Goal: Information Seeking & Learning: Learn about a topic

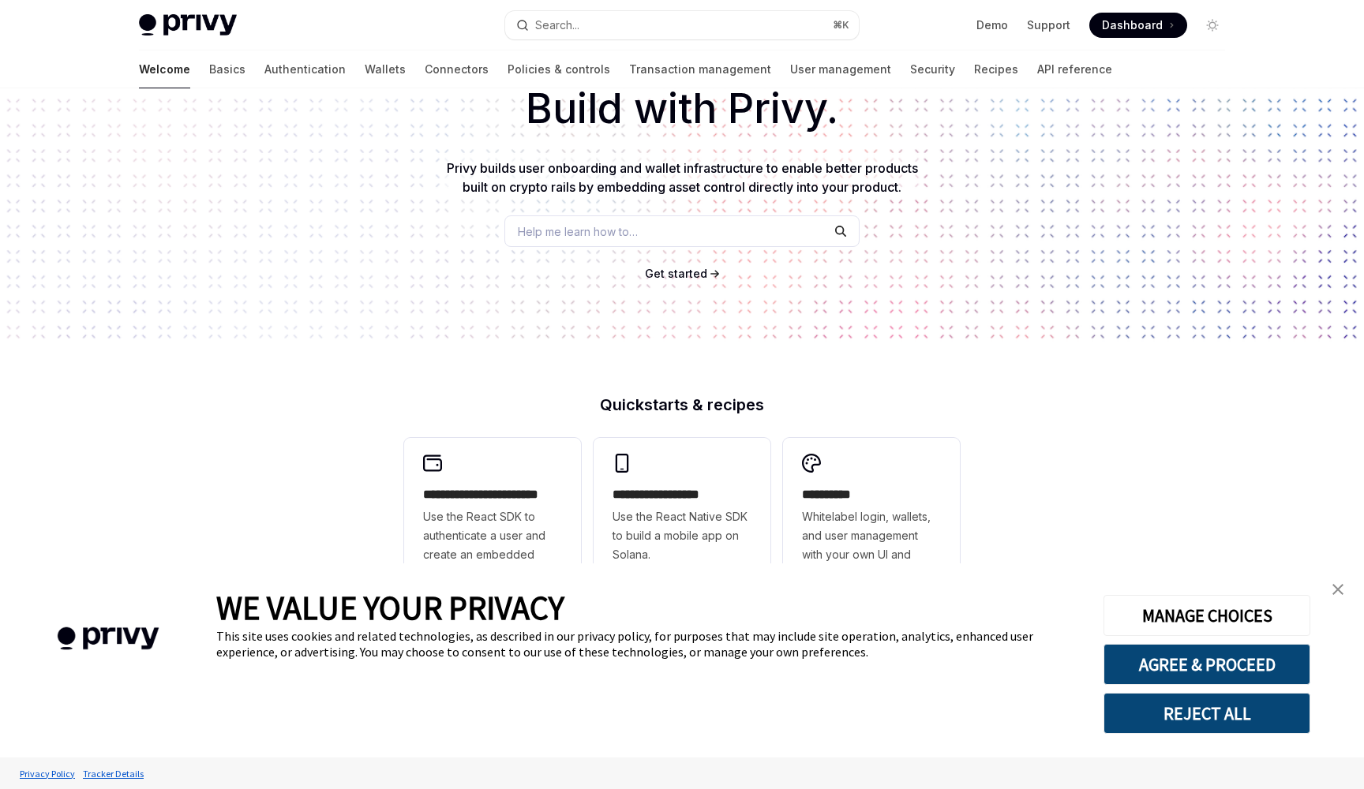
scroll to position [100, 0]
click at [1270, 654] on button "AGREE & PROCEED" at bounding box center [1206, 664] width 207 height 41
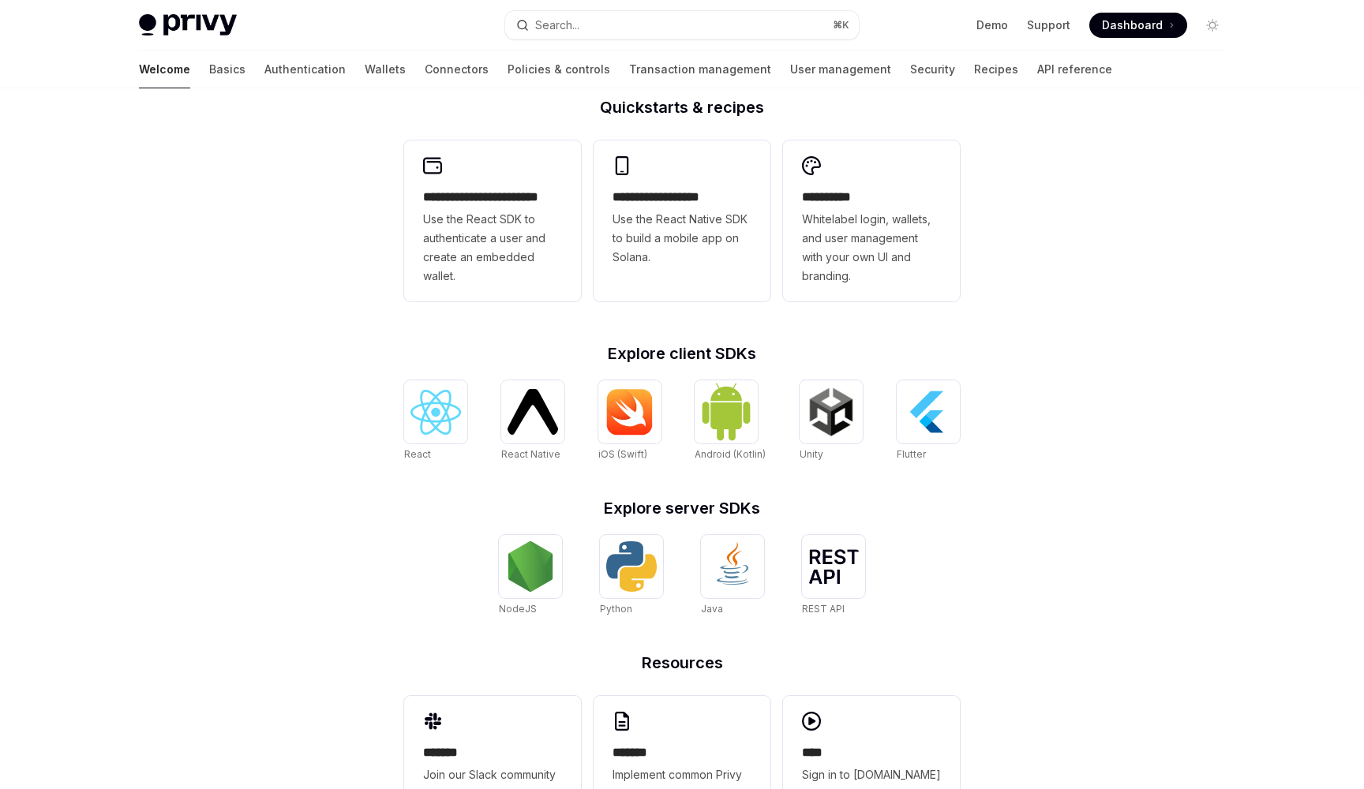
scroll to position [398, 0]
click at [925, 420] on img at bounding box center [928, 412] width 51 height 51
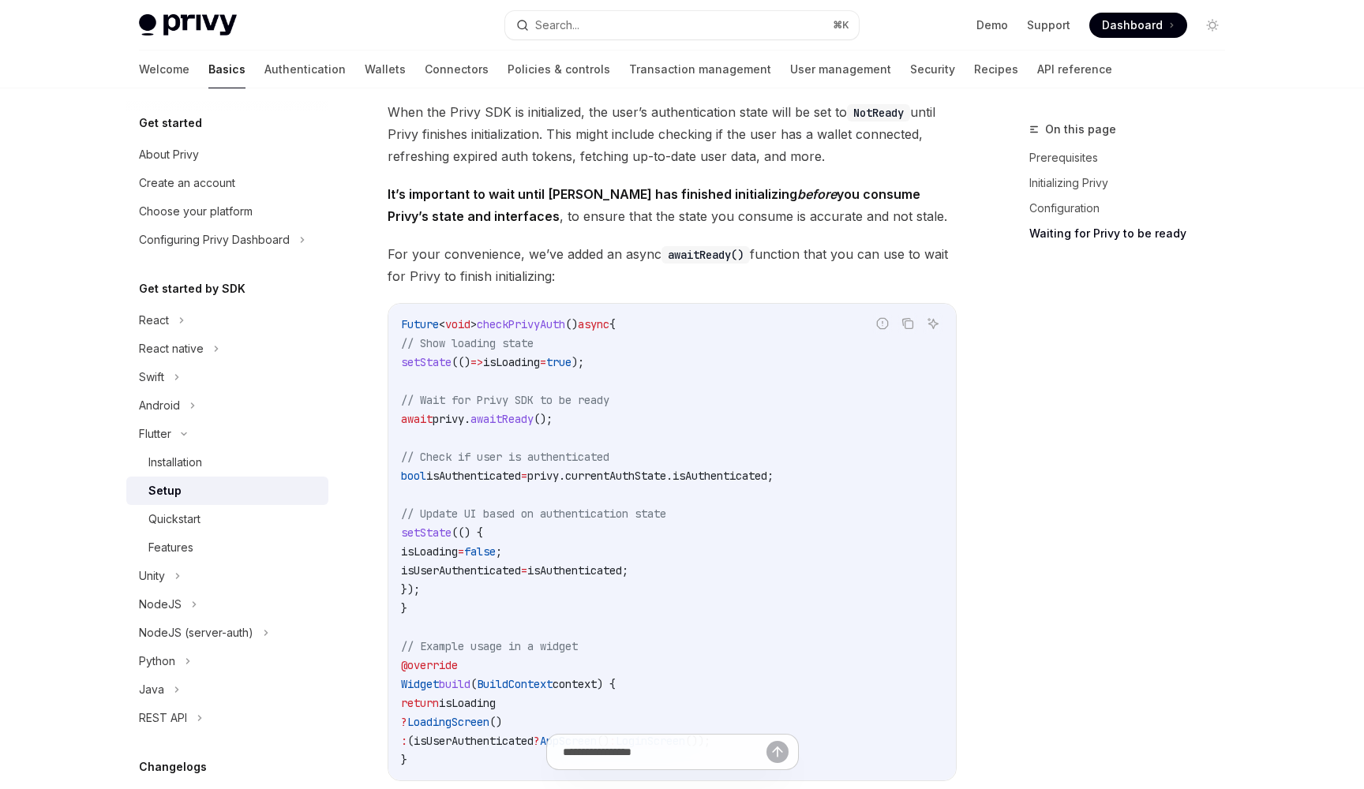
scroll to position [1387, 0]
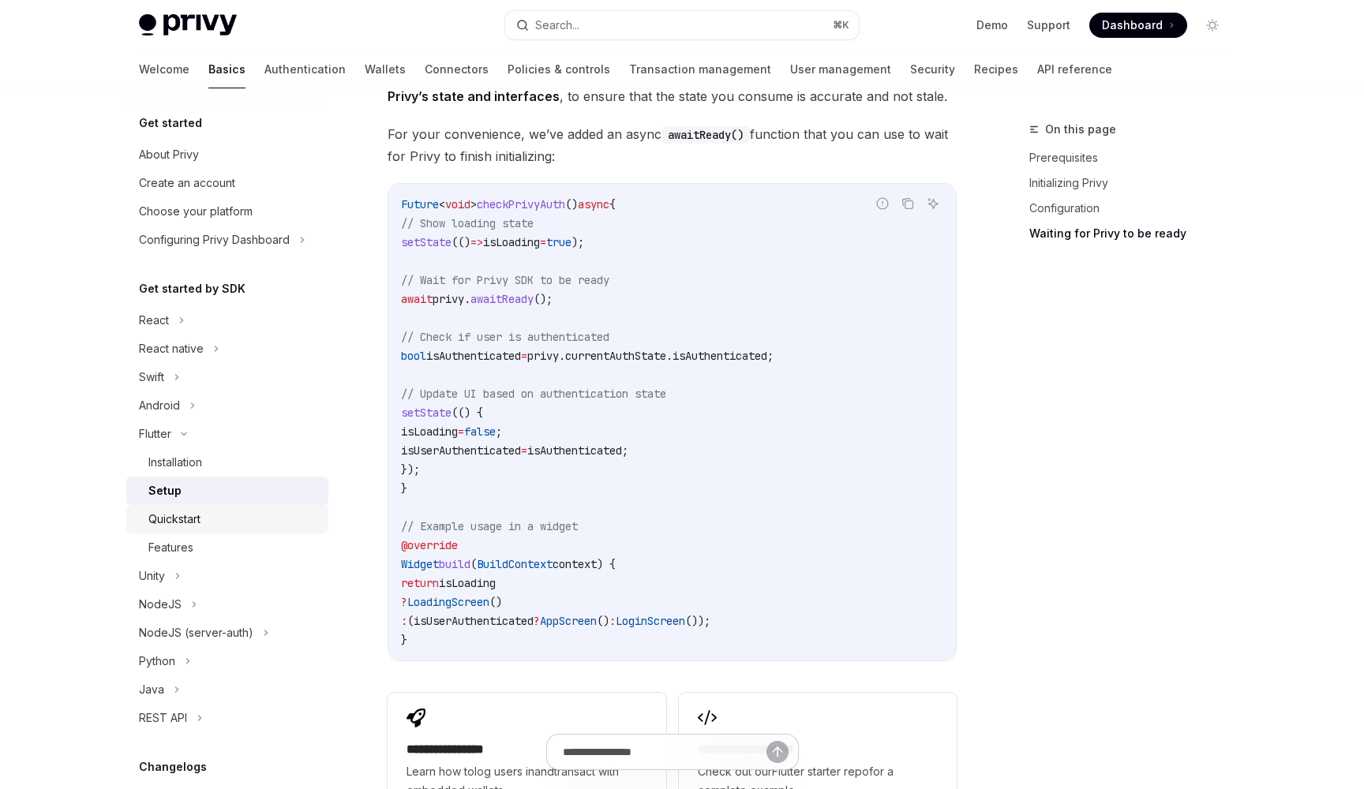
click at [251, 521] on div "Quickstart" at bounding box center [233, 519] width 170 height 19
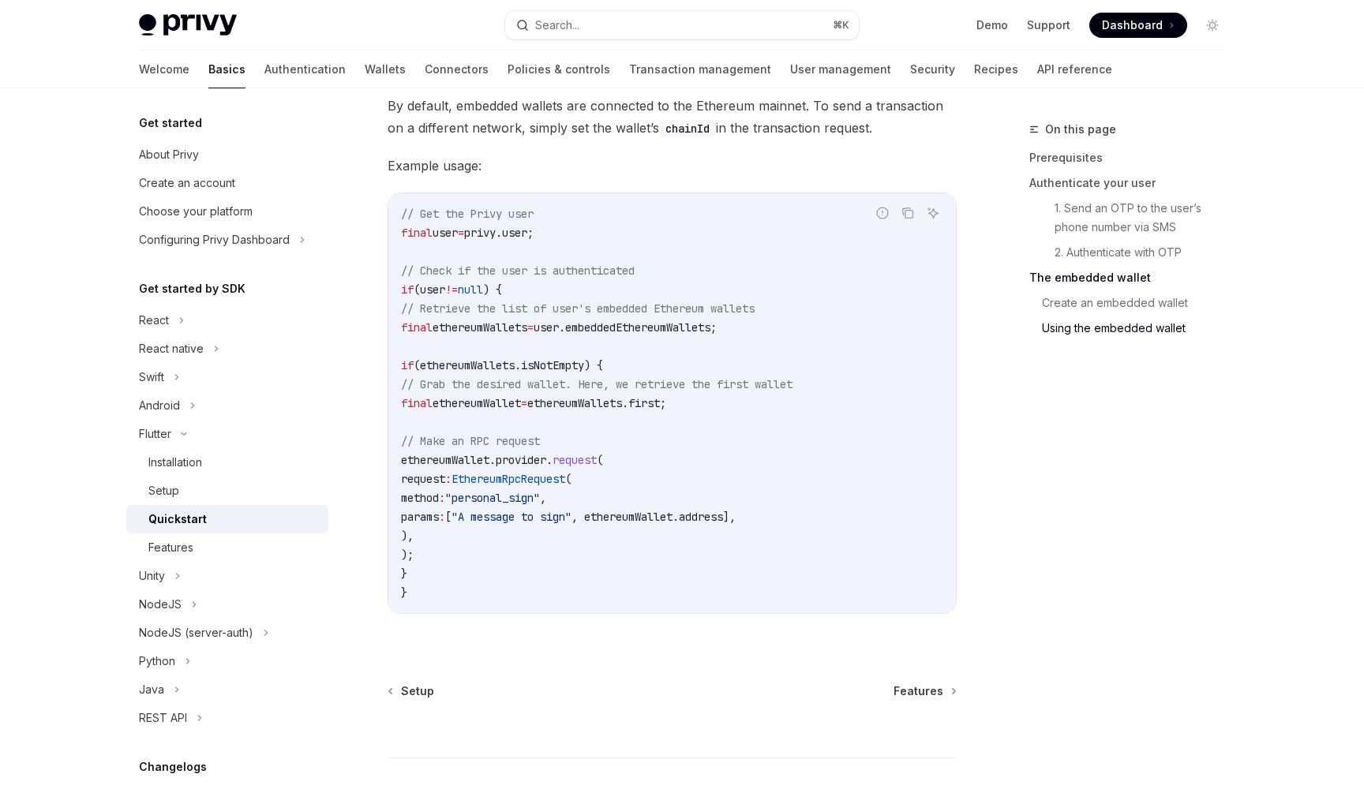
scroll to position [2999, 0]
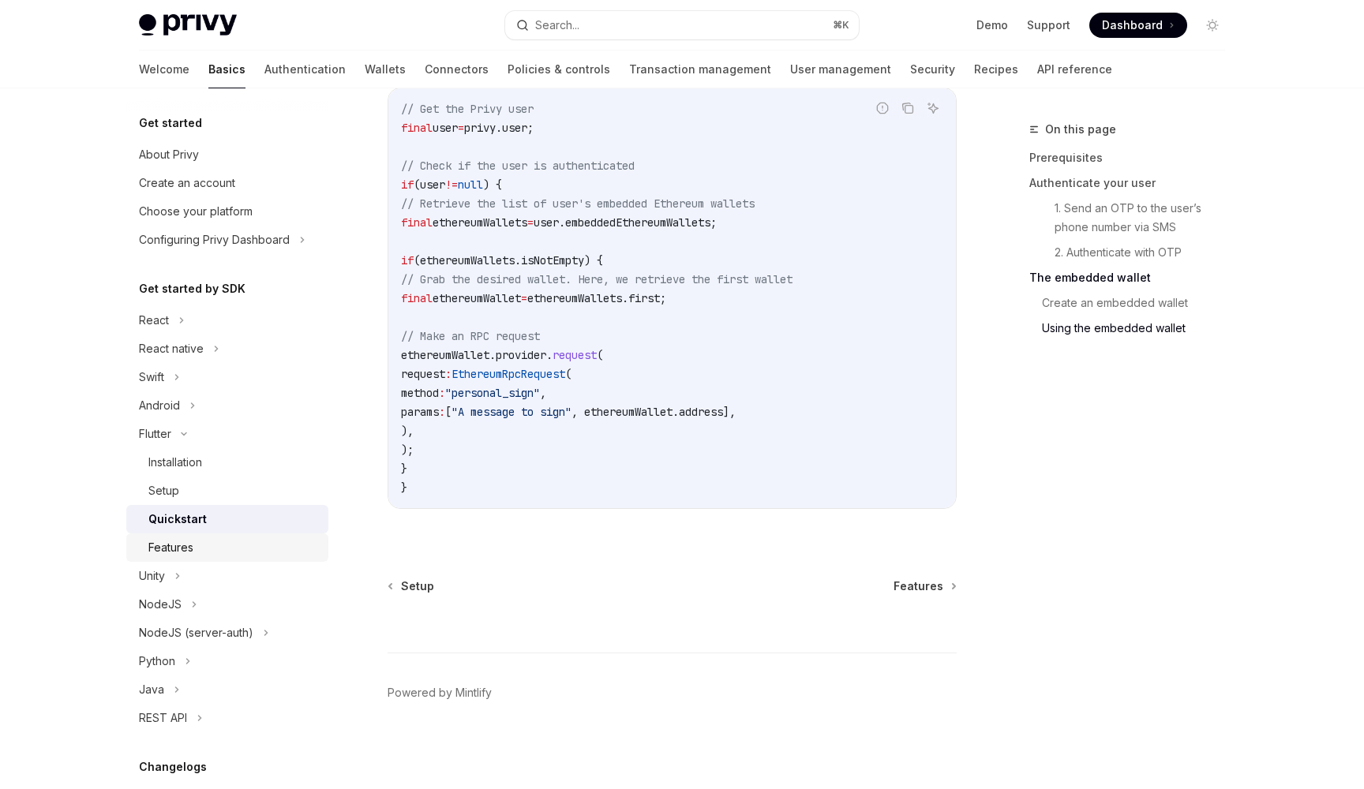
click at [196, 548] on div "Features" at bounding box center [233, 547] width 170 height 19
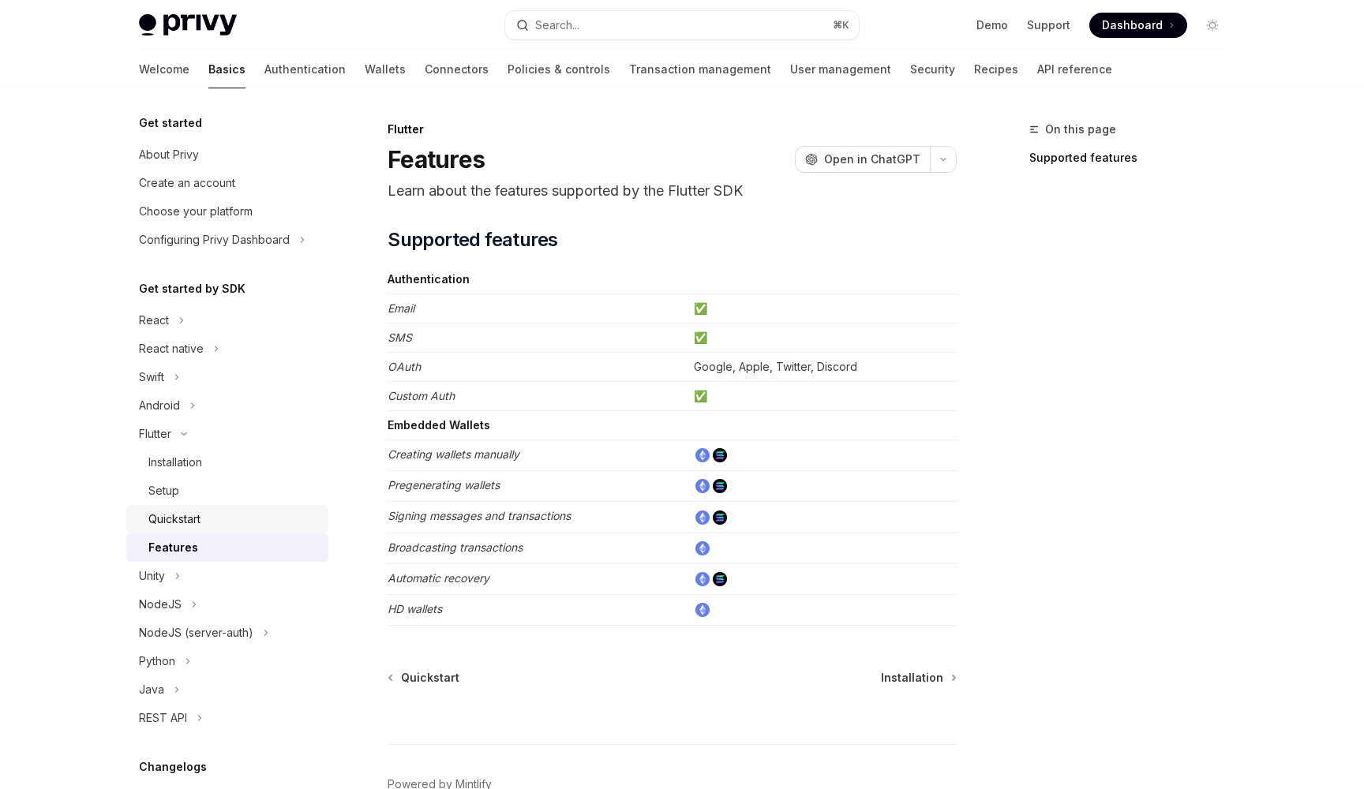
click at [177, 509] on link "Quickstart" at bounding box center [227, 519] width 202 height 28
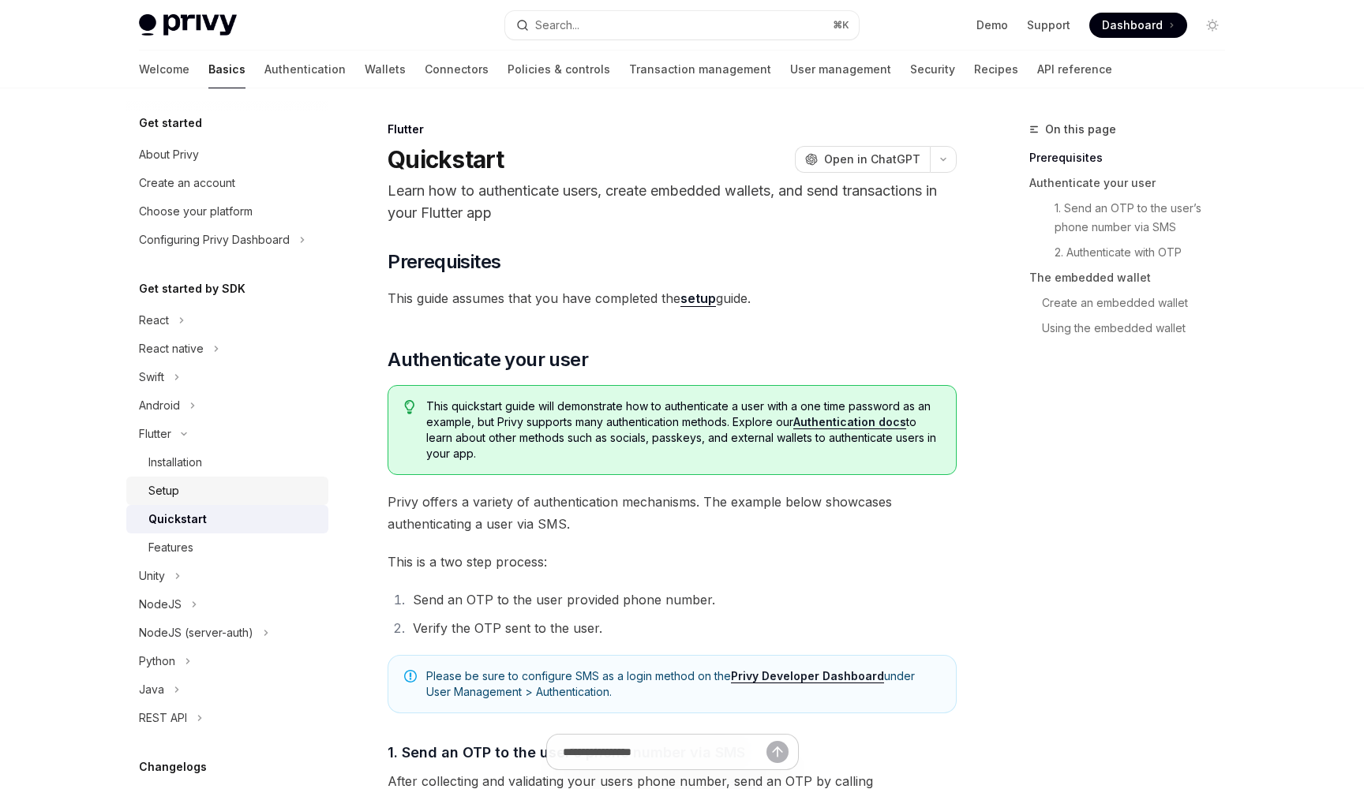
click at [190, 492] on div "Setup" at bounding box center [233, 490] width 170 height 19
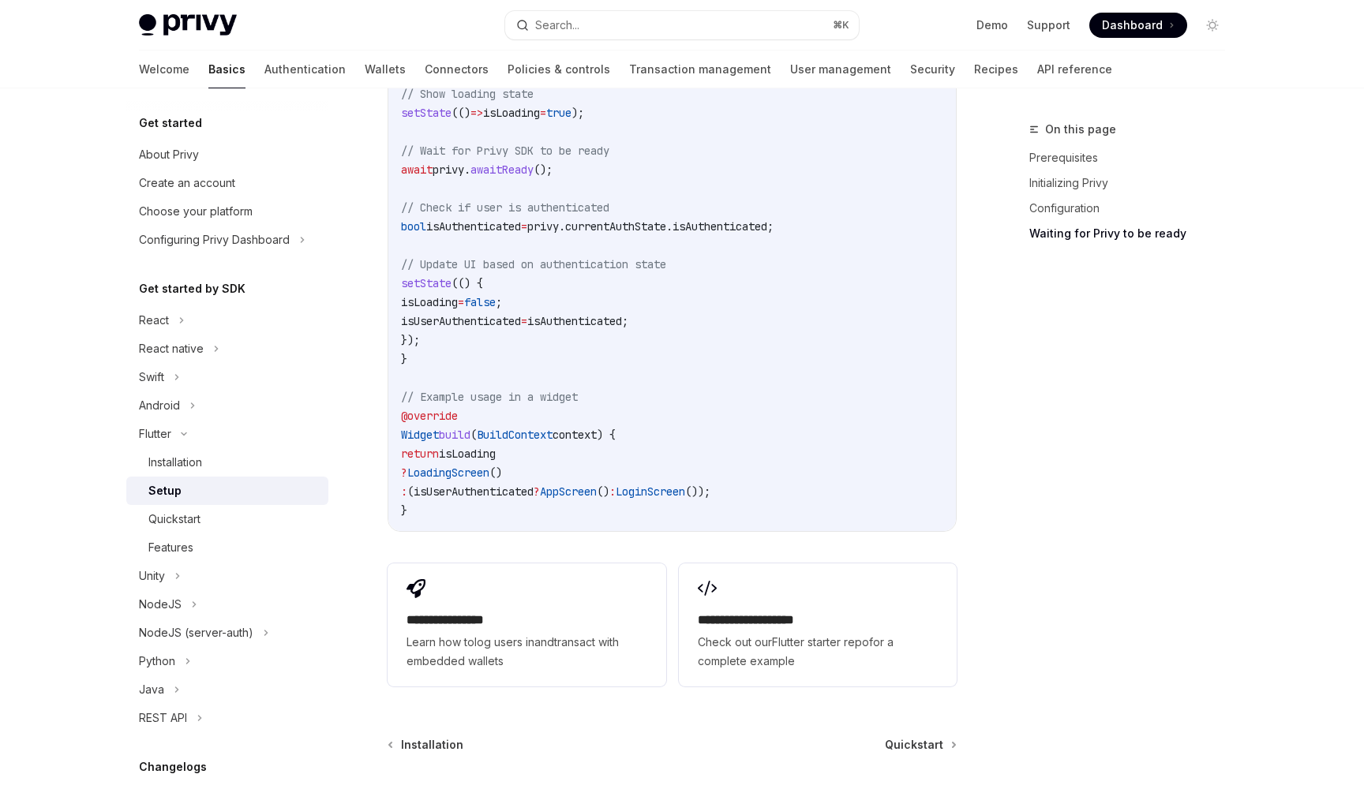
scroll to position [1656, 0]
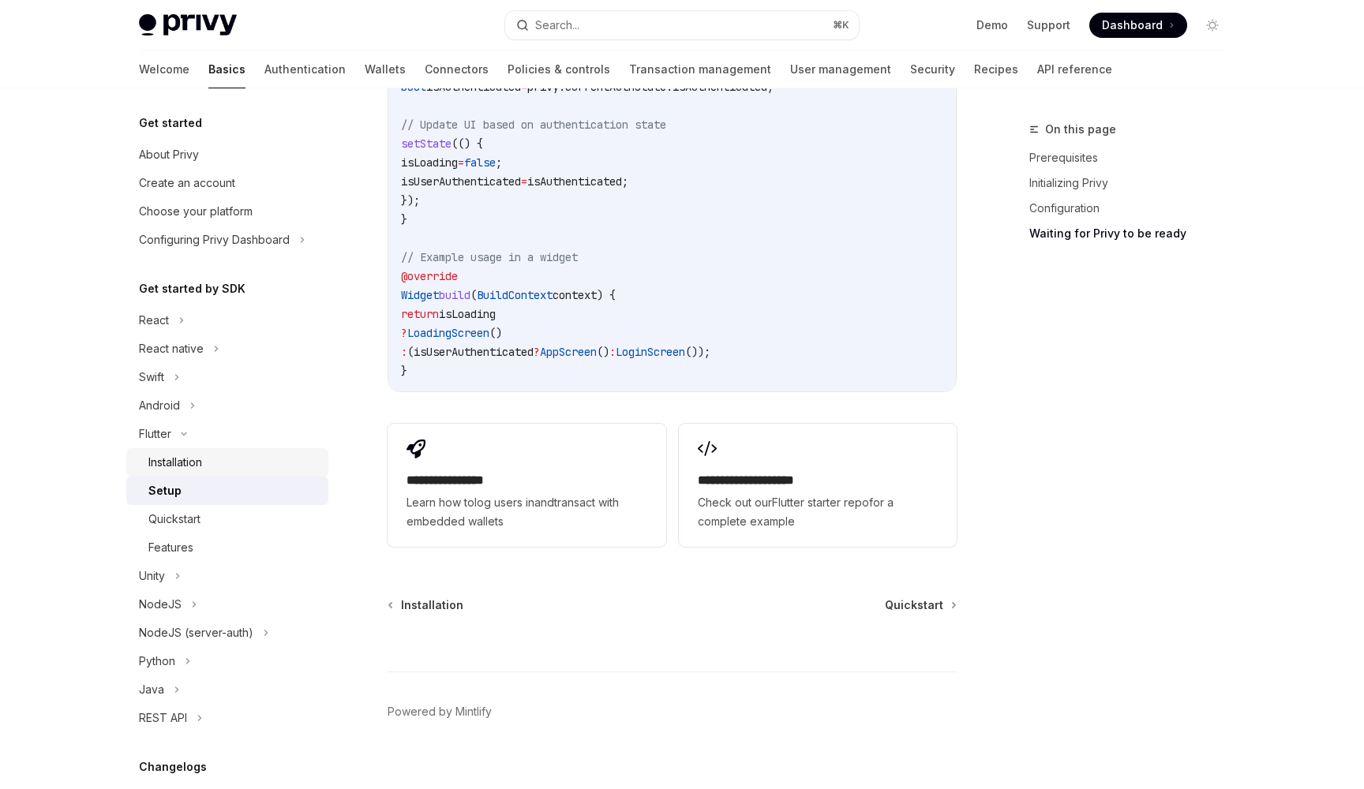
click at [230, 462] on div "Installation" at bounding box center [233, 462] width 170 height 19
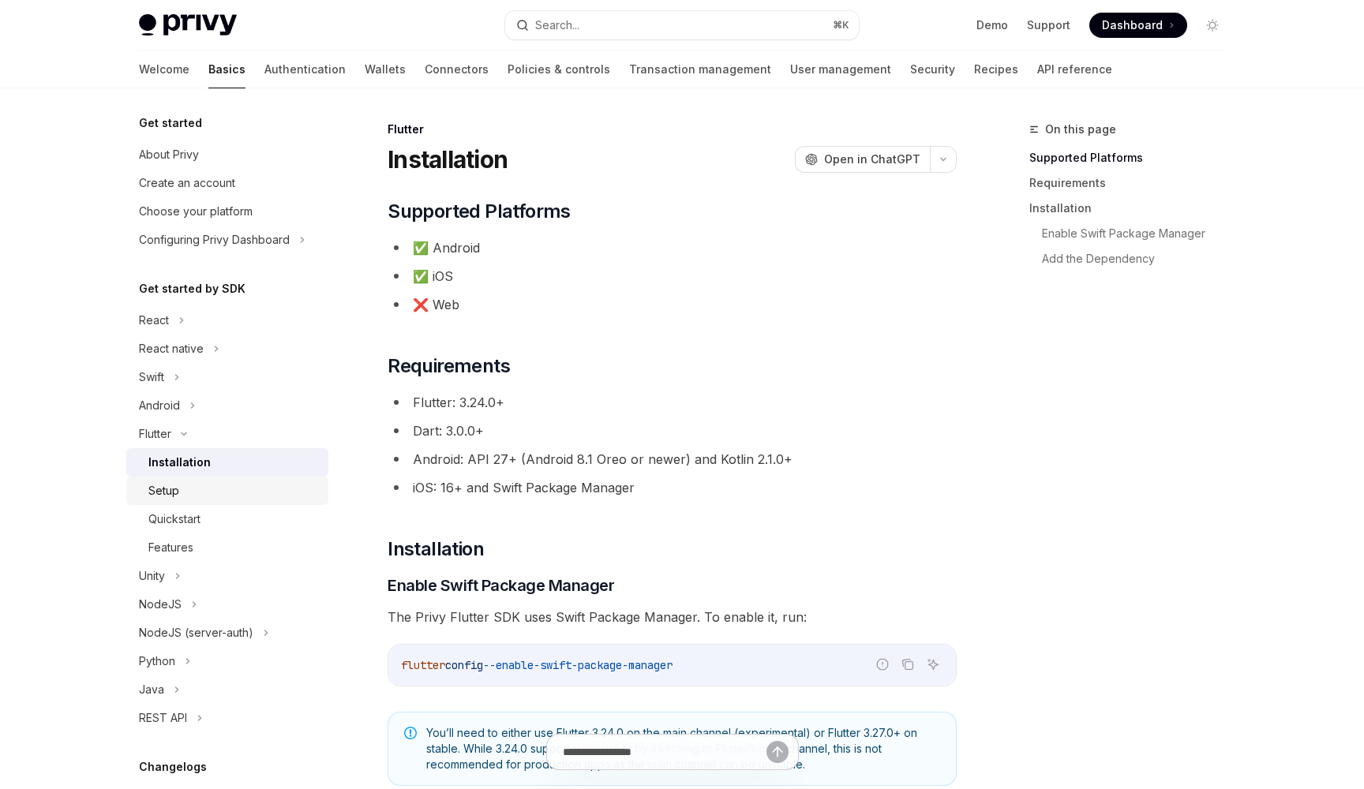
click at [203, 496] on div "Setup" at bounding box center [233, 490] width 170 height 19
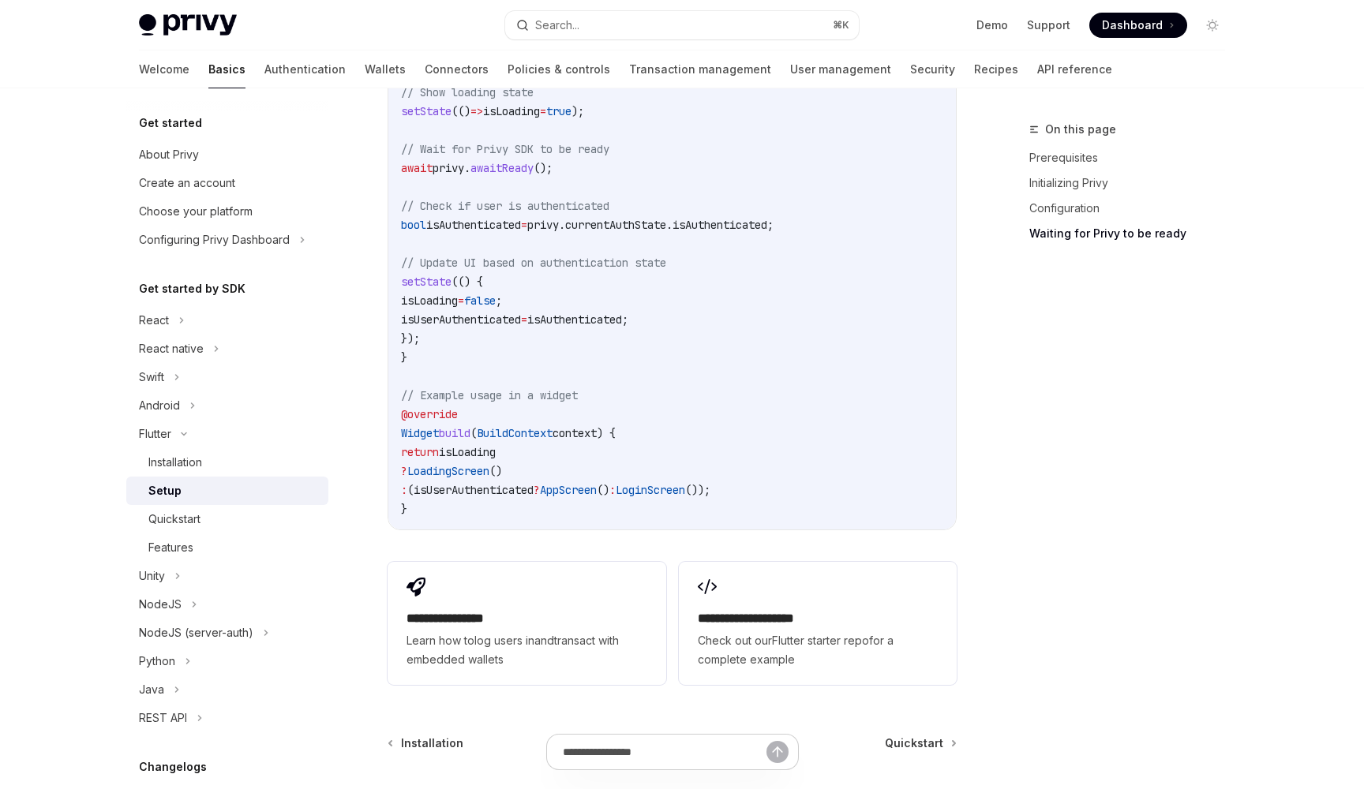
scroll to position [1656, 0]
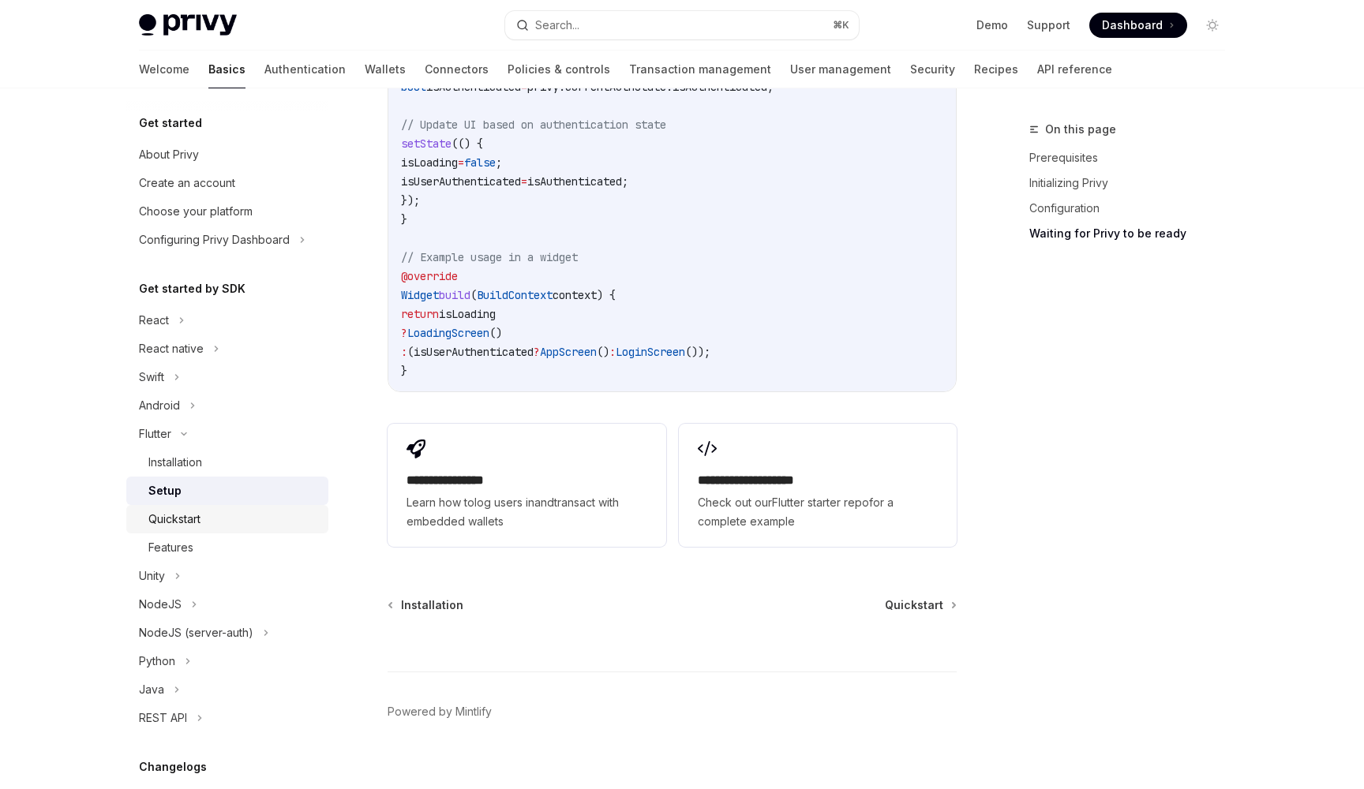
click at [208, 515] on div "Quickstart" at bounding box center [233, 519] width 170 height 19
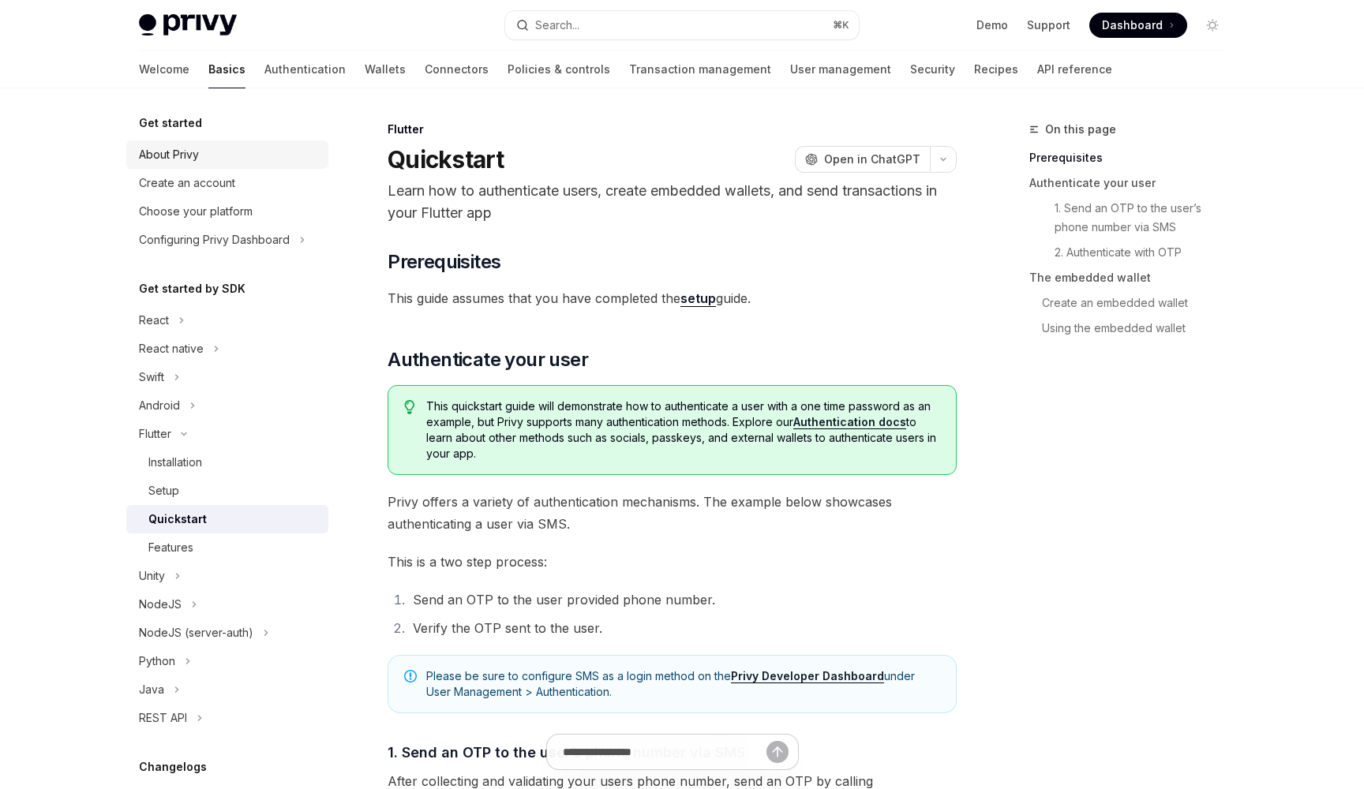
click at [253, 154] on div "About Privy" at bounding box center [229, 154] width 180 height 19
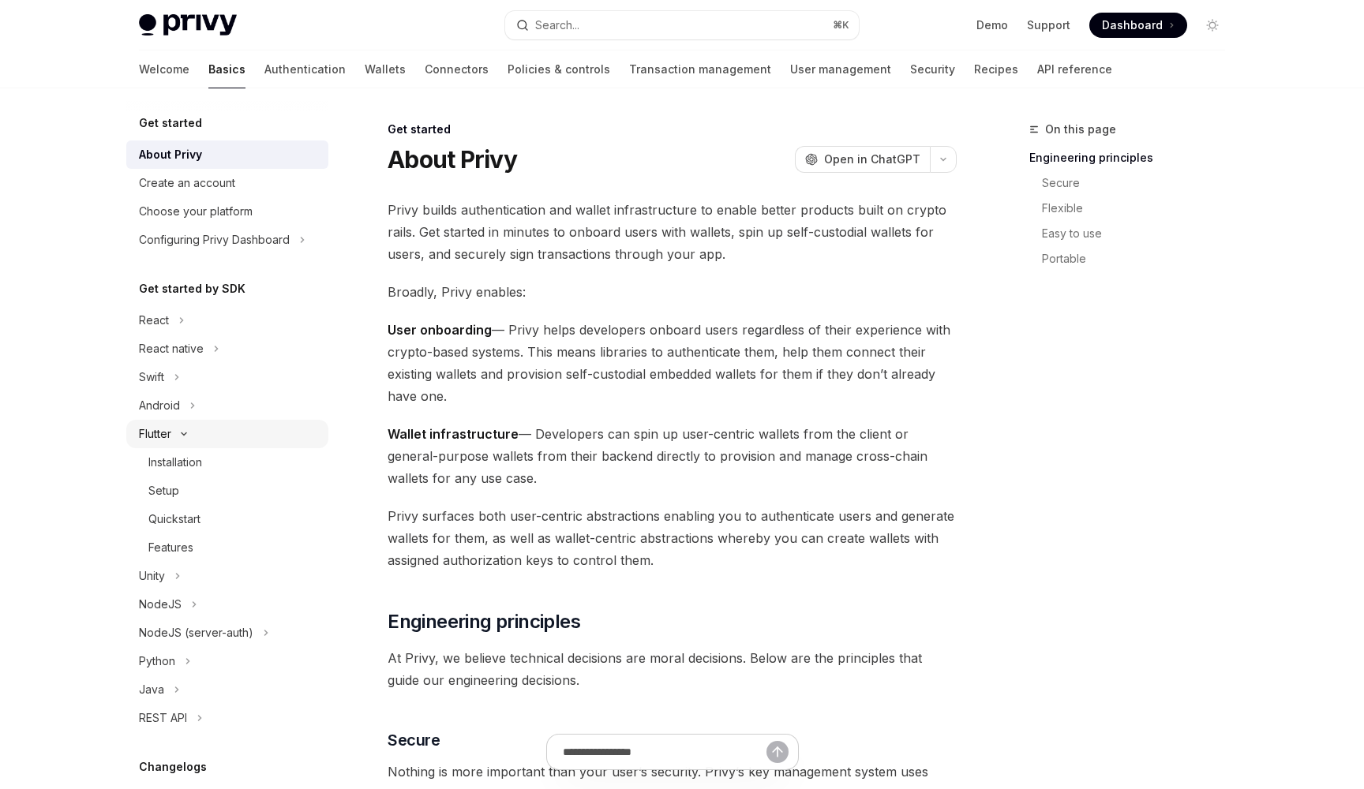
click at [205, 434] on div "Flutter" at bounding box center [227, 434] width 202 height 28
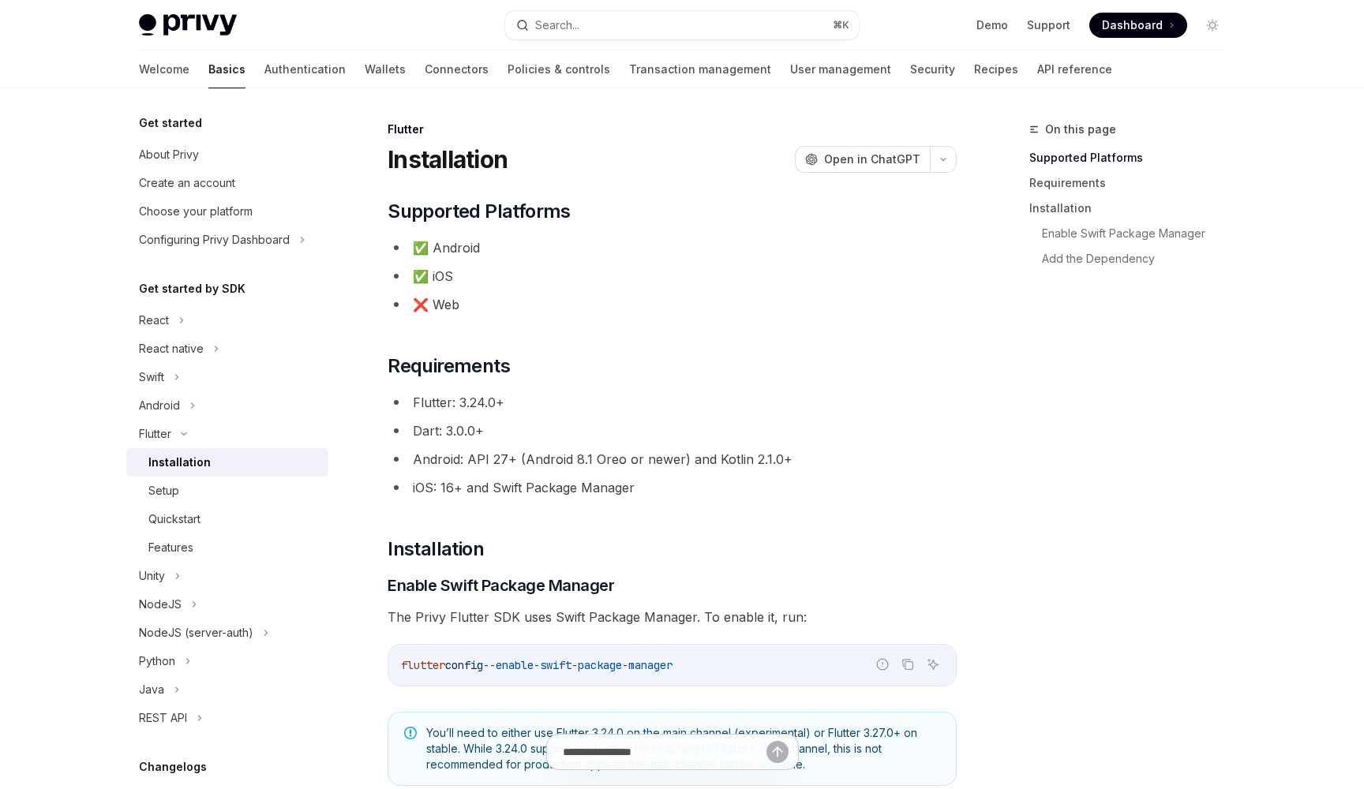
click at [208, 455] on div "Installation" at bounding box center [233, 462] width 170 height 19
click at [220, 482] on div "Setup" at bounding box center [233, 490] width 170 height 19
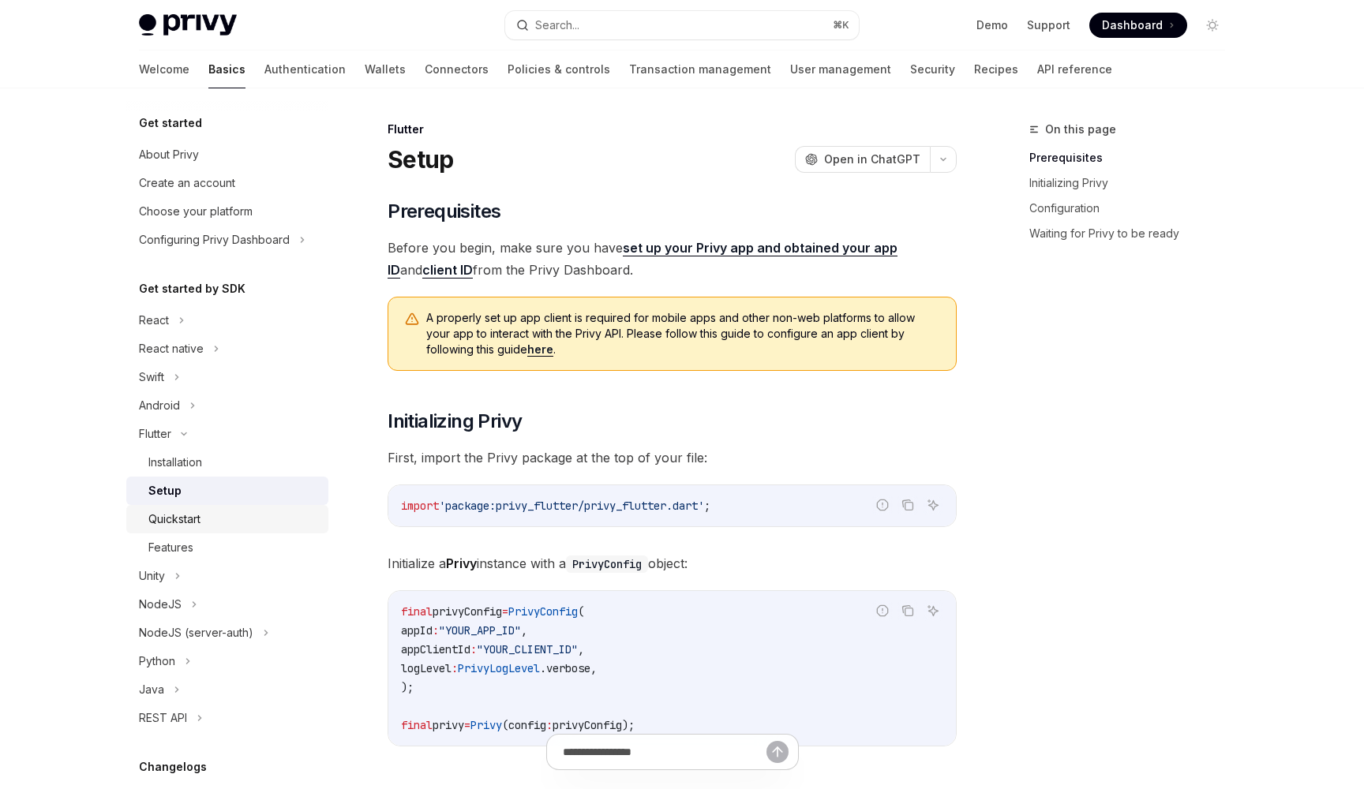
click at [231, 512] on div "Quickstart" at bounding box center [233, 519] width 170 height 19
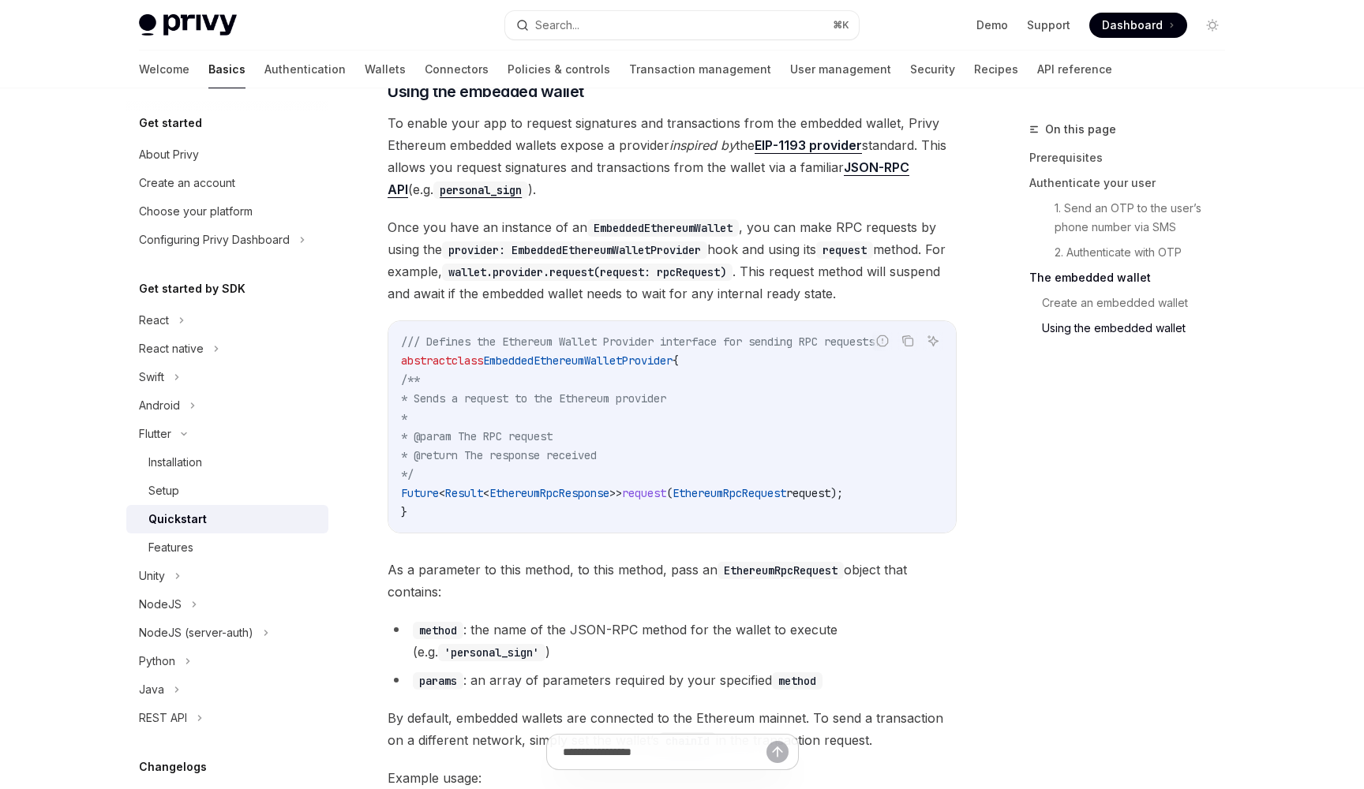
scroll to position [2999, 0]
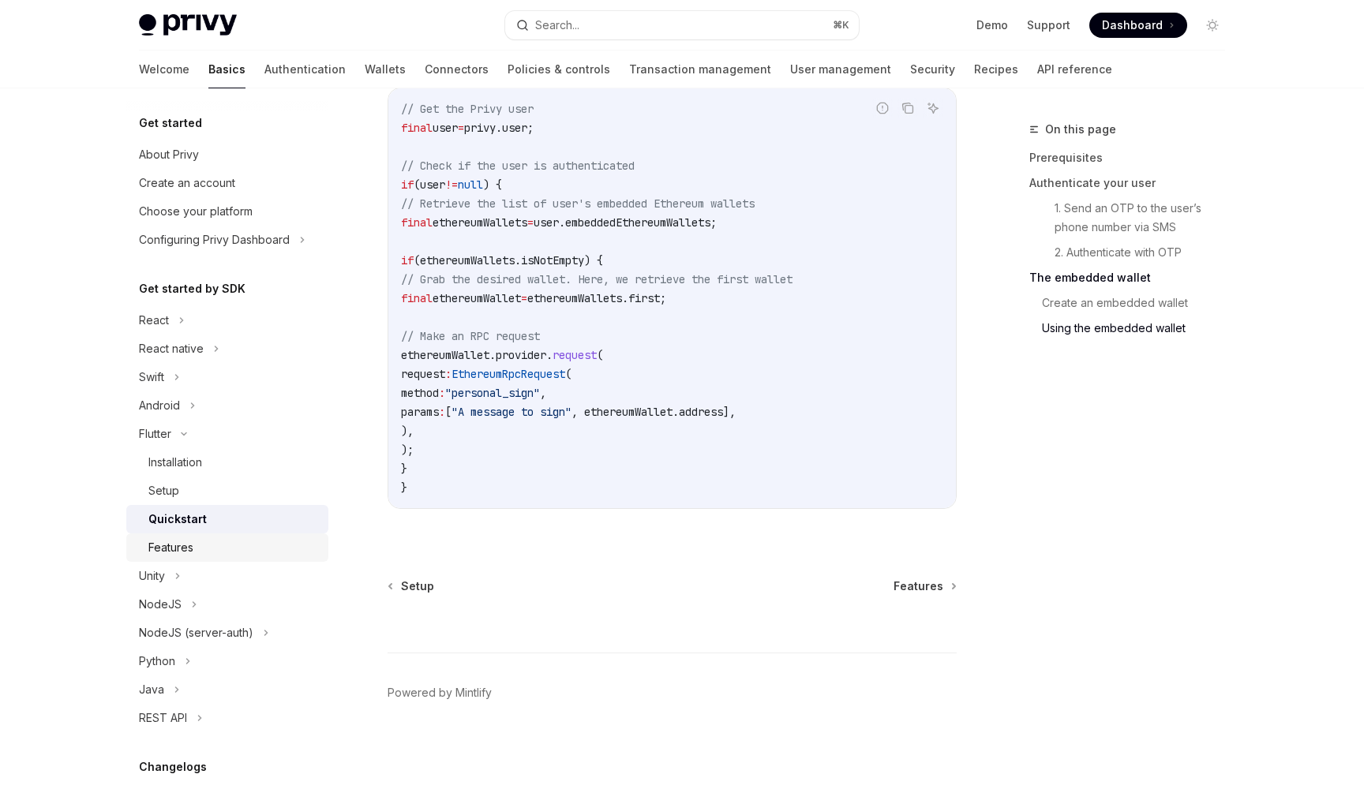
click at [231, 543] on div "Features" at bounding box center [233, 547] width 170 height 19
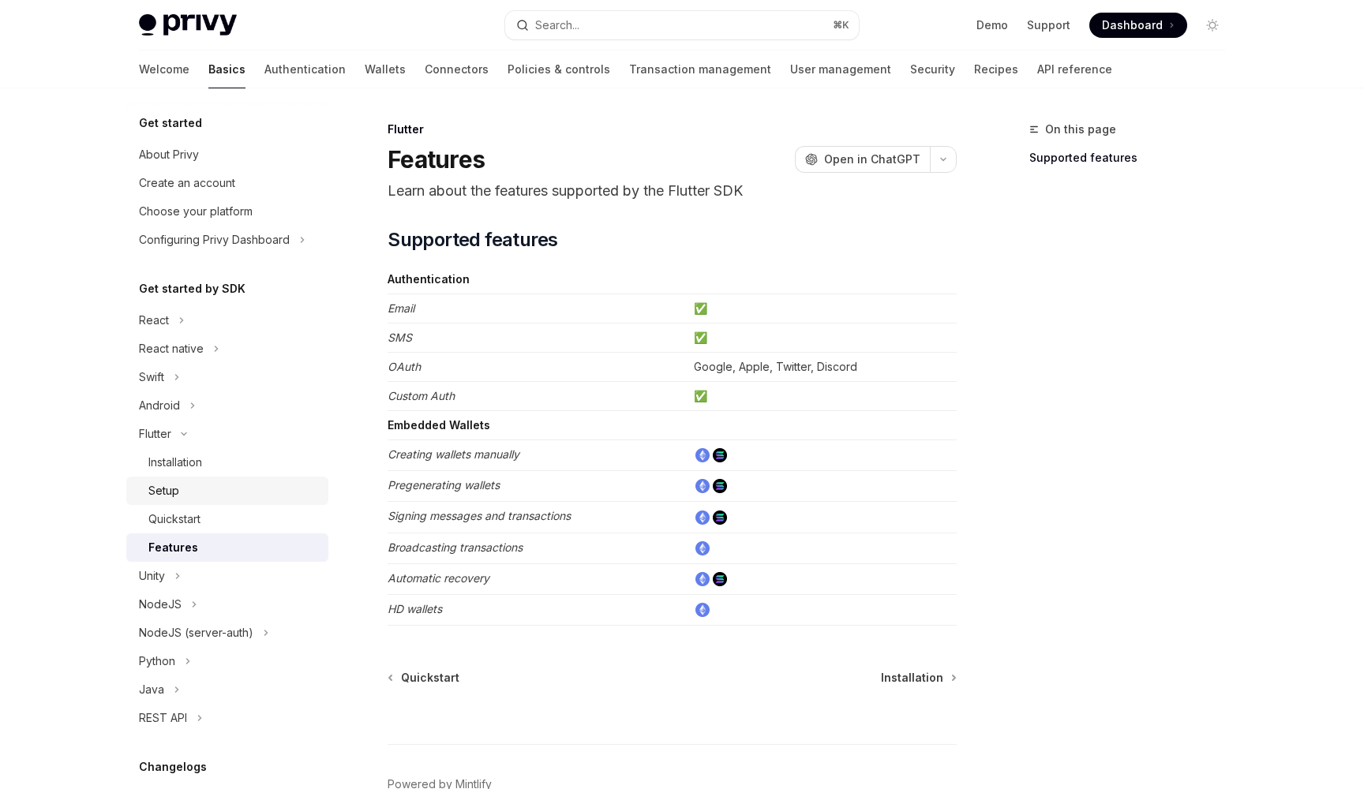
click at [253, 496] on div "Setup" at bounding box center [233, 490] width 170 height 19
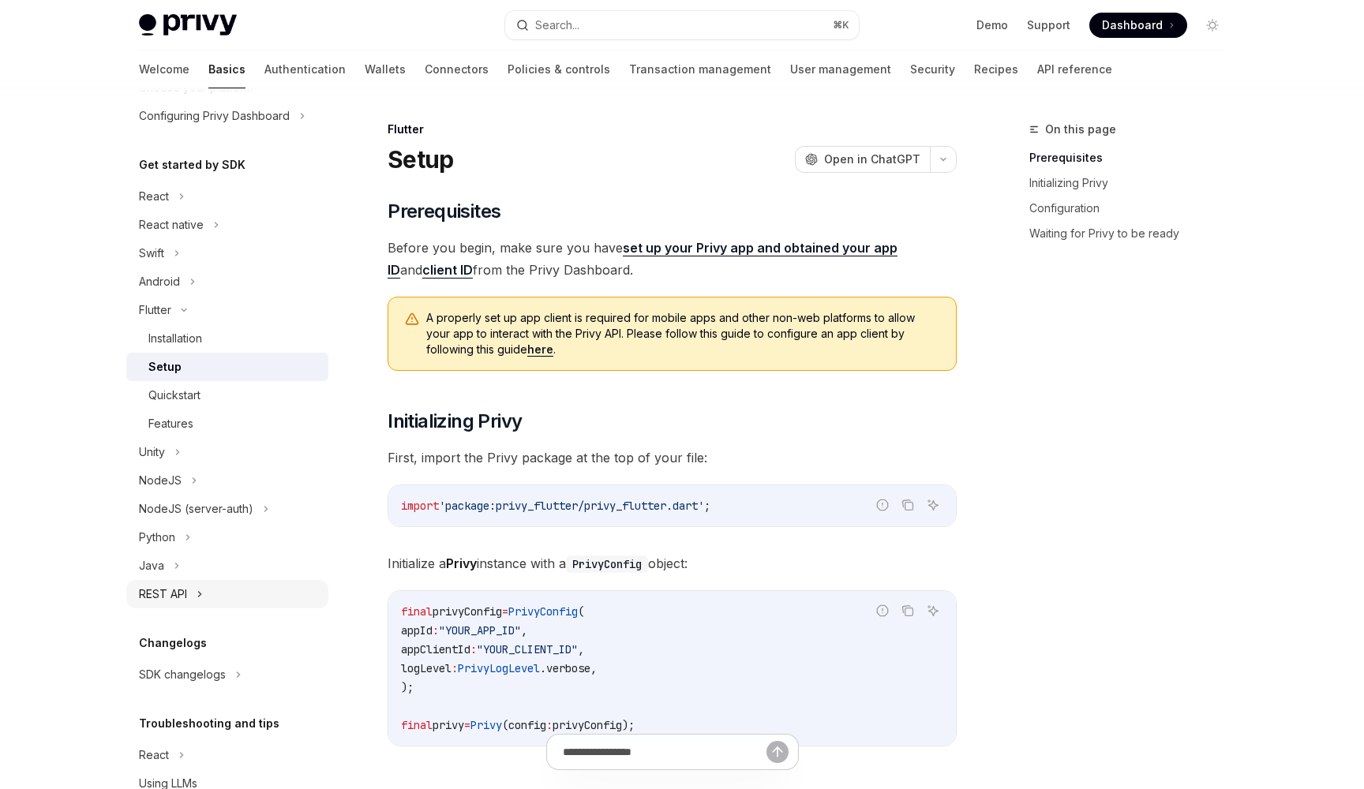
scroll to position [100, 0]
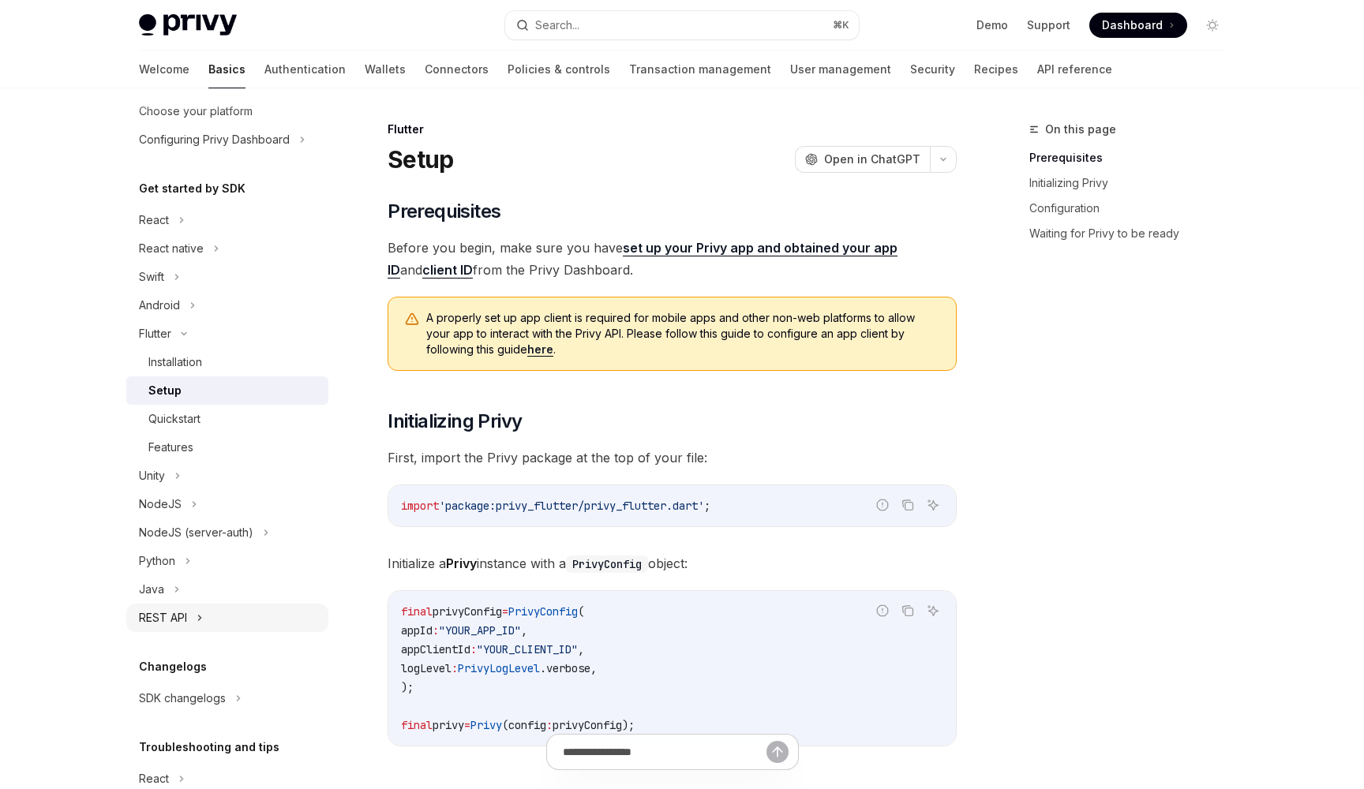
click at [226, 610] on div "REST API" at bounding box center [227, 618] width 202 height 28
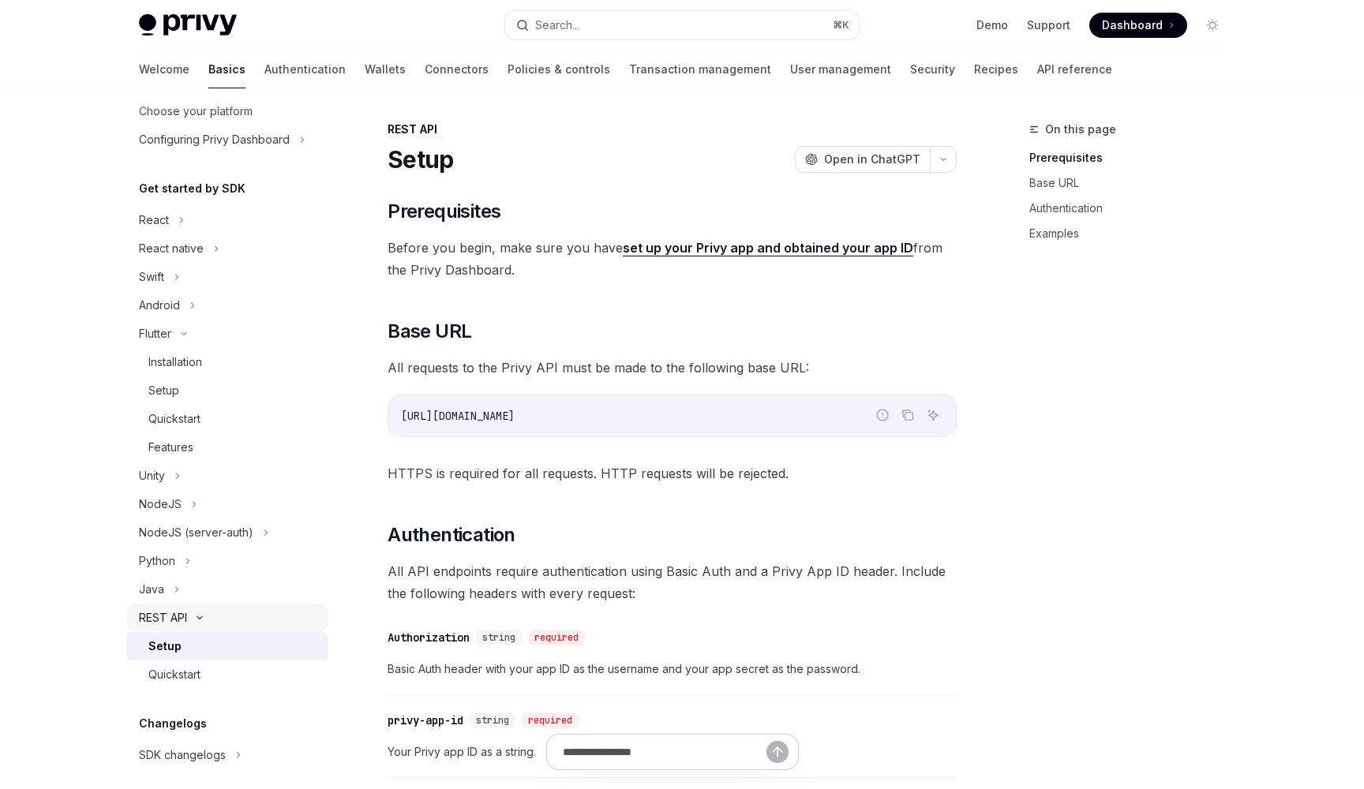
scroll to position [158, 0]
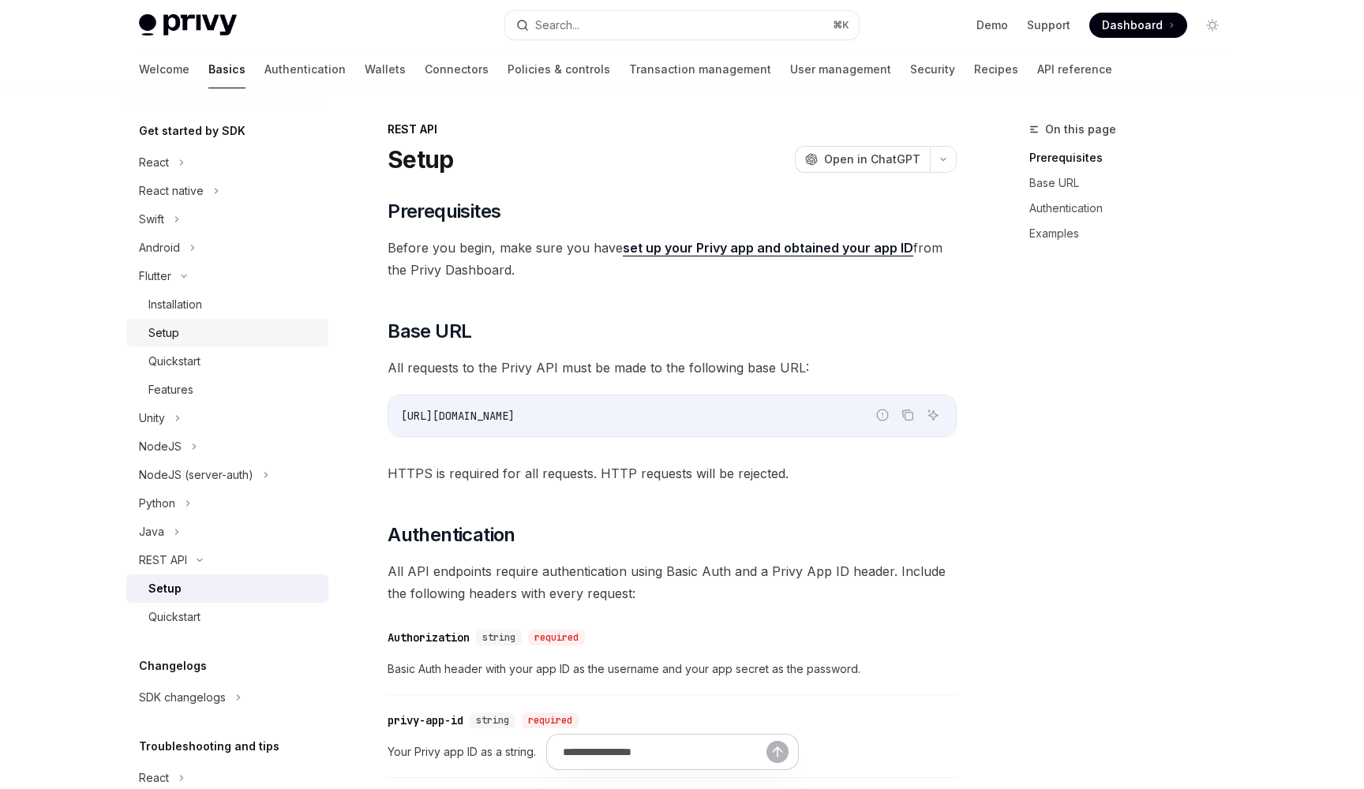
click at [223, 339] on div "Setup" at bounding box center [233, 333] width 170 height 19
type textarea "*"
